Goal: Book appointment/travel/reservation

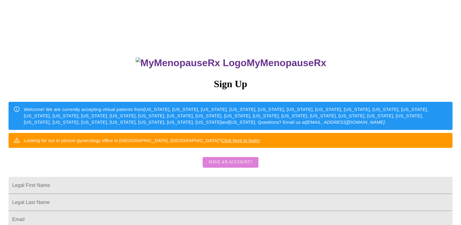
click at [229, 166] on span "Have an account?" at bounding box center [231, 162] width 44 height 8
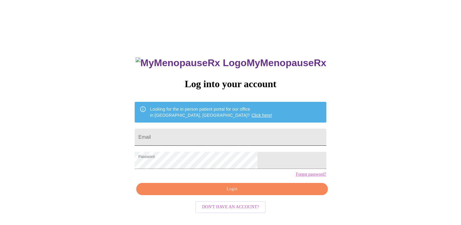
click at [195, 131] on input "Email" at bounding box center [230, 137] width 191 height 17
type input "nlehmbeck@gmail.com"
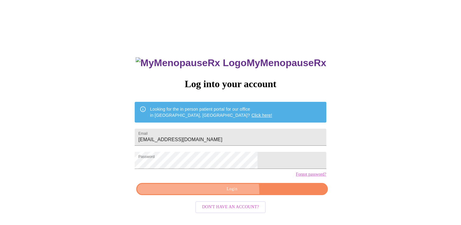
click at [227, 193] on span "Login" at bounding box center [231, 189] width 177 height 8
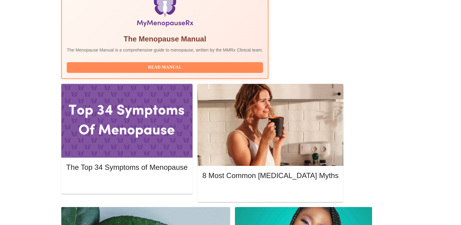
scroll to position [213, 0]
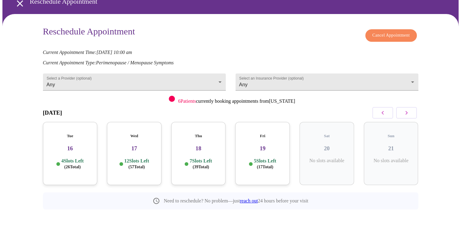
scroll to position [31, 0]
click at [311, 96] on div "6 Patients currently booking appointments from [US_STATE]" at bounding box center [230, 98] width 375 height 10
click at [403, 109] on icon "button" at bounding box center [406, 112] width 7 height 7
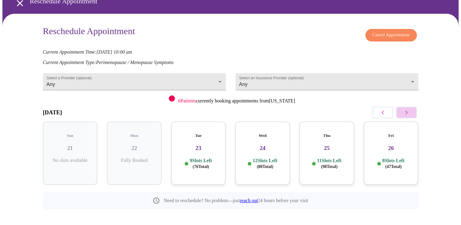
click at [405, 111] on icon "button" at bounding box center [406, 112] width 7 height 7
click at [275, 145] on h3 "30" at bounding box center [262, 148] width 45 height 7
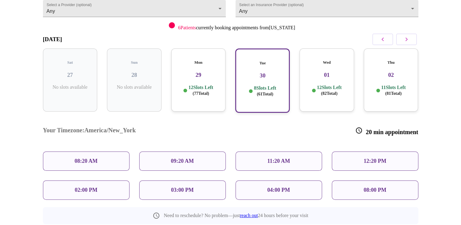
scroll to position [111, 0]
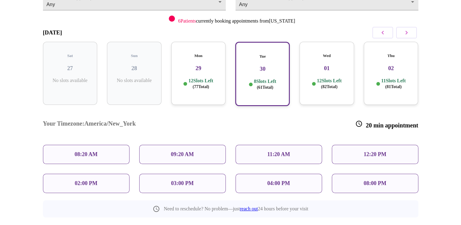
click at [295, 145] on div "11:20 AM" at bounding box center [278, 154] width 86 height 19
click at [308, 67] on div "Wed 01 12 Slots Left ( 82 Total)" at bounding box center [326, 73] width 55 height 63
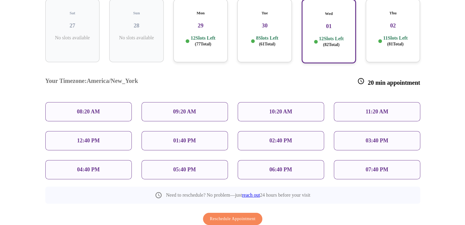
scroll to position [166, 0]
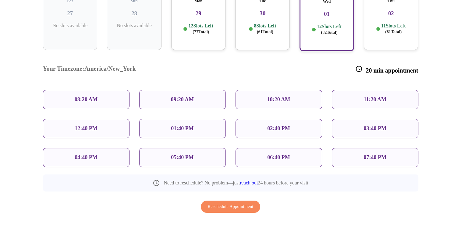
click at [286, 96] on p "10:20 AM" at bounding box center [278, 99] width 23 height 6
click at [269, 96] on p "10:20 AM" at bounding box center [278, 99] width 23 height 6
click at [242, 200] on button "Reschedule Appointment" at bounding box center [231, 206] width 60 height 12
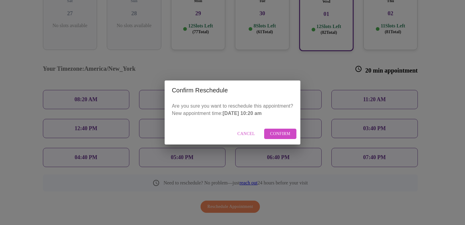
click at [279, 129] on button "Confirm" at bounding box center [280, 134] width 33 height 11
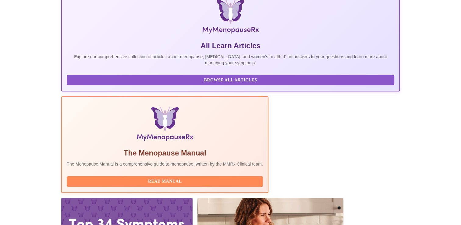
scroll to position [61, 0]
